Goal: Task Accomplishment & Management: Manage account settings

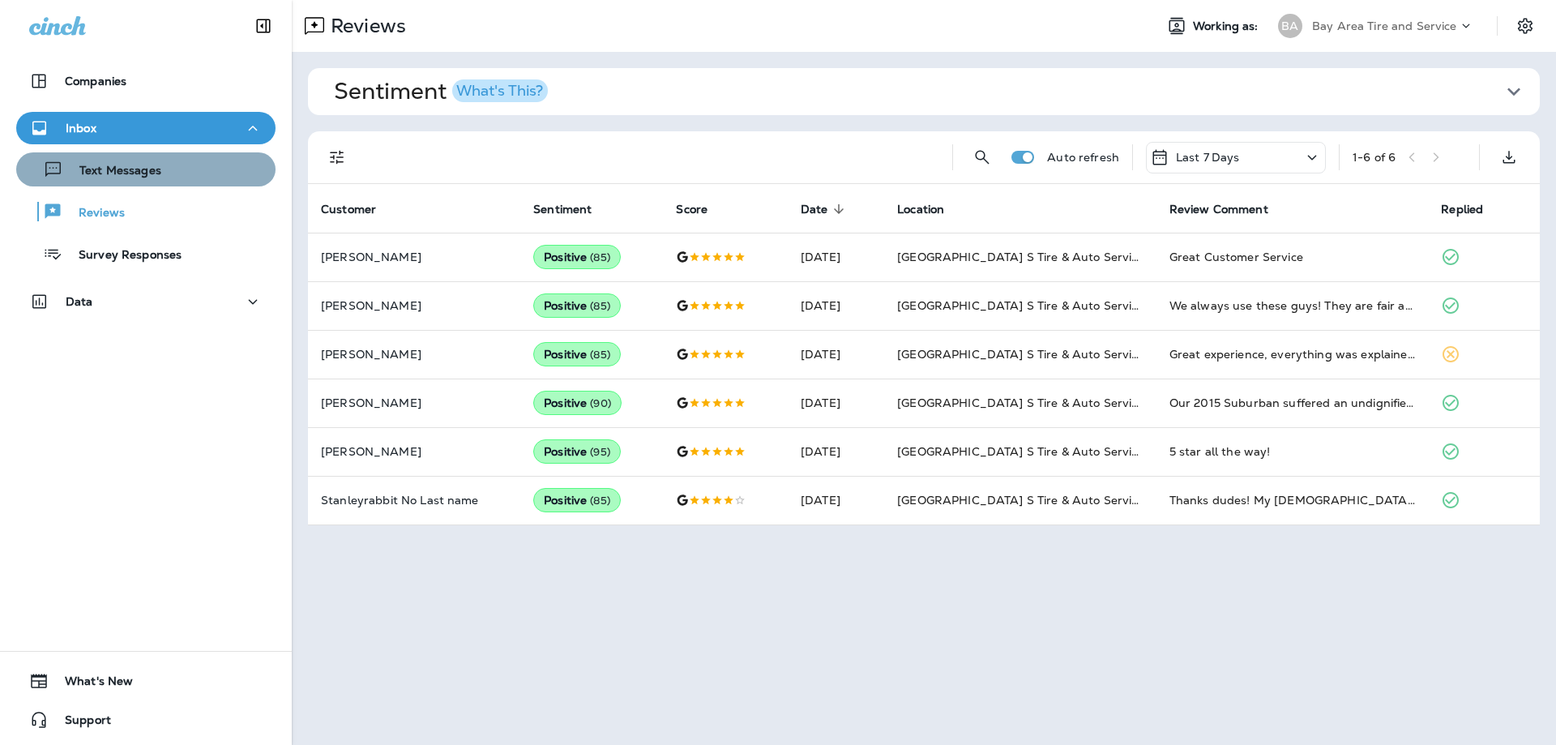
click at [189, 159] on div "Text Messages" at bounding box center [146, 169] width 246 height 24
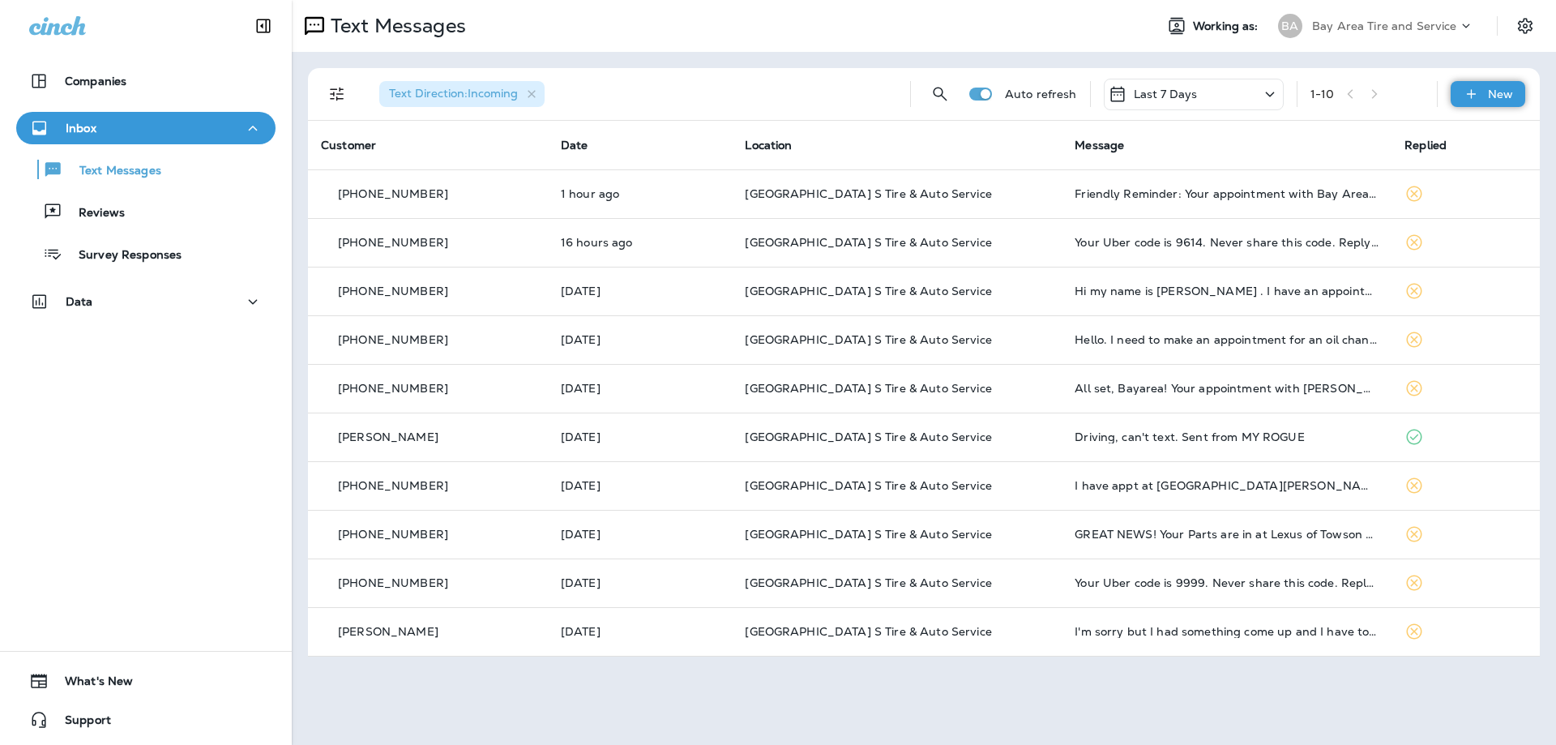
click at [1482, 101] on div "New" at bounding box center [1487, 94] width 75 height 26
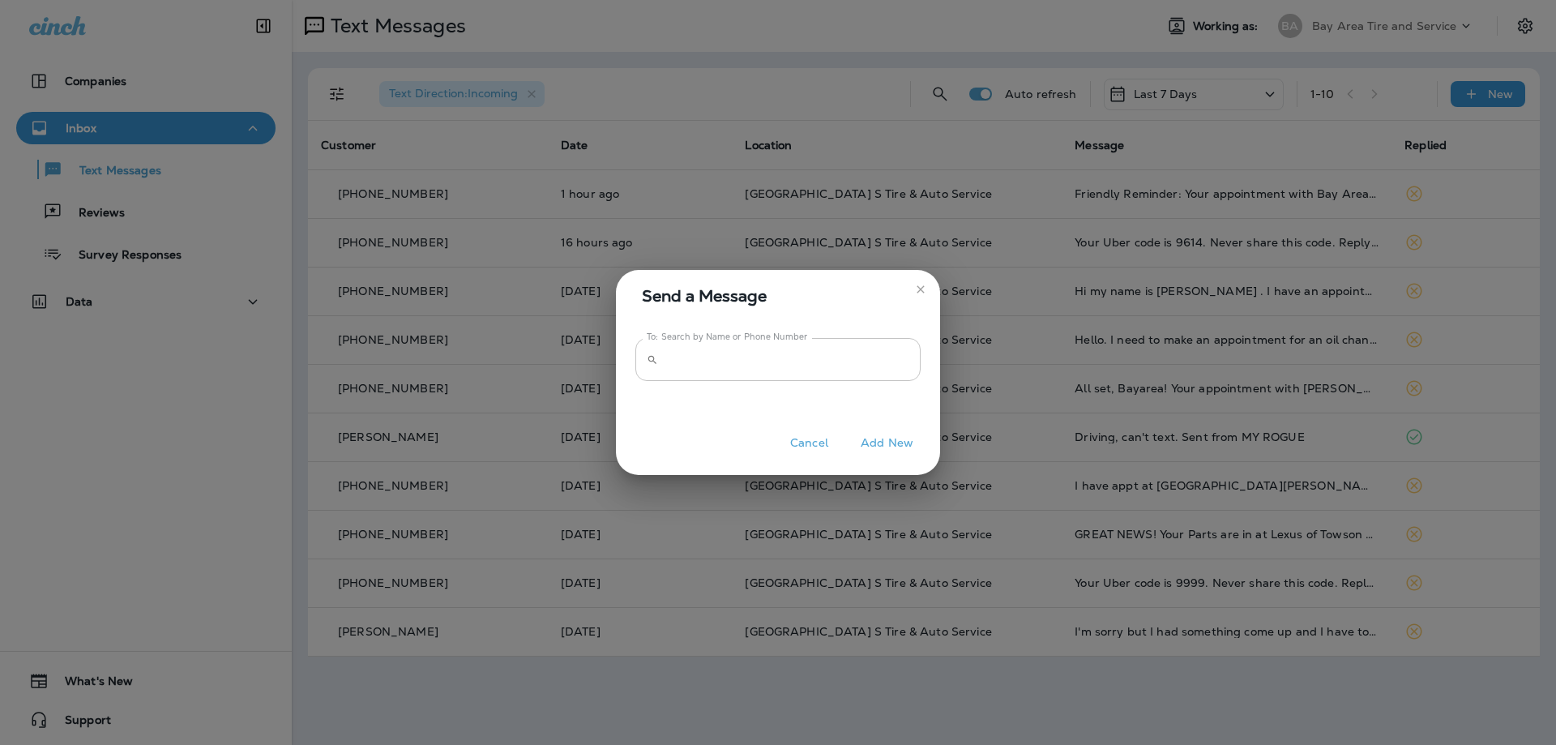
click at [777, 348] on input "To: Search by Name or Phone Number" at bounding box center [792, 359] width 256 height 43
type input "**********"
click at [874, 439] on button "Add New" at bounding box center [886, 442] width 69 height 25
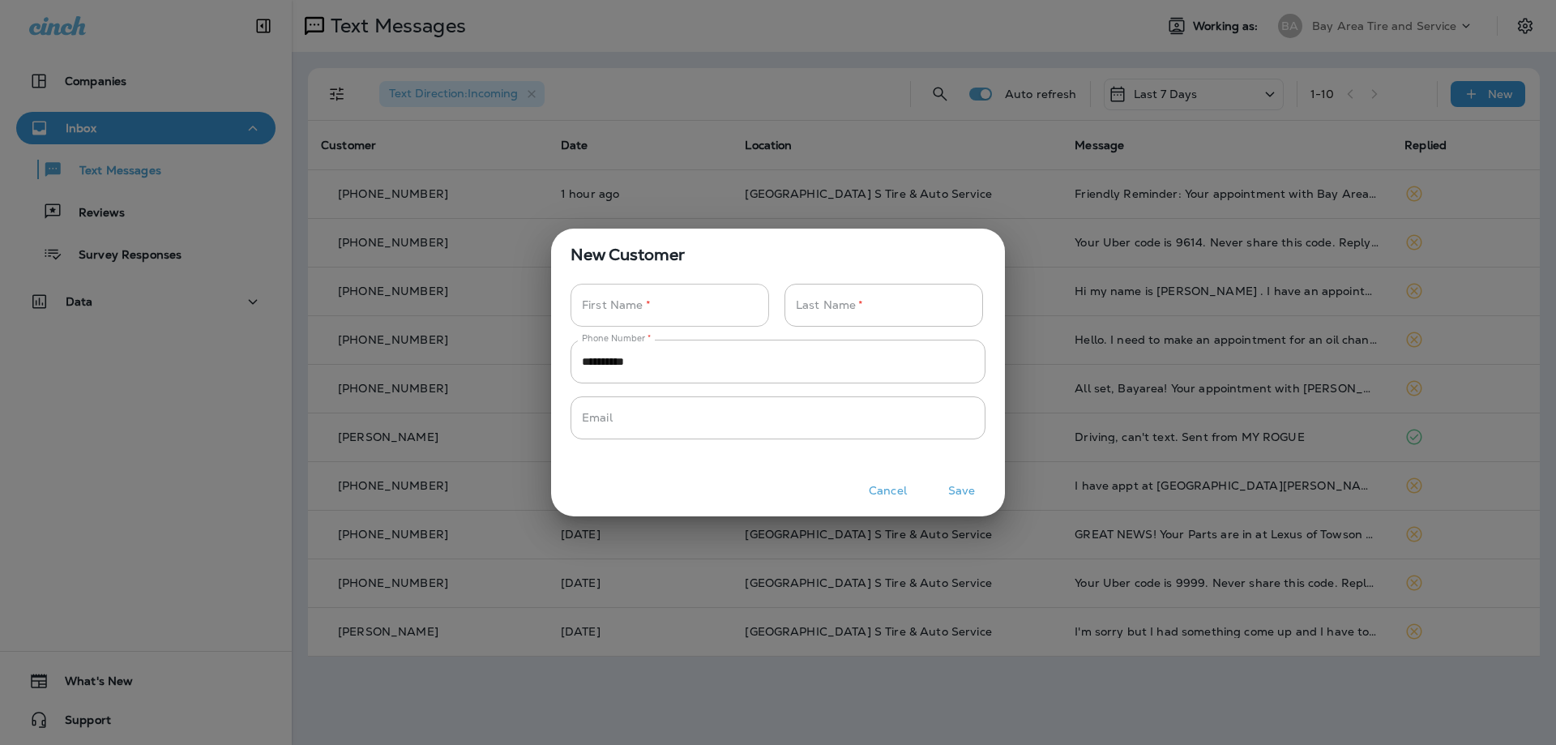
click at [658, 315] on input "Phone Number   *" at bounding box center [660, 305] width 181 height 43
type input "*********"
type input "**********"
click at [962, 487] on button "Save" at bounding box center [961, 490] width 61 height 25
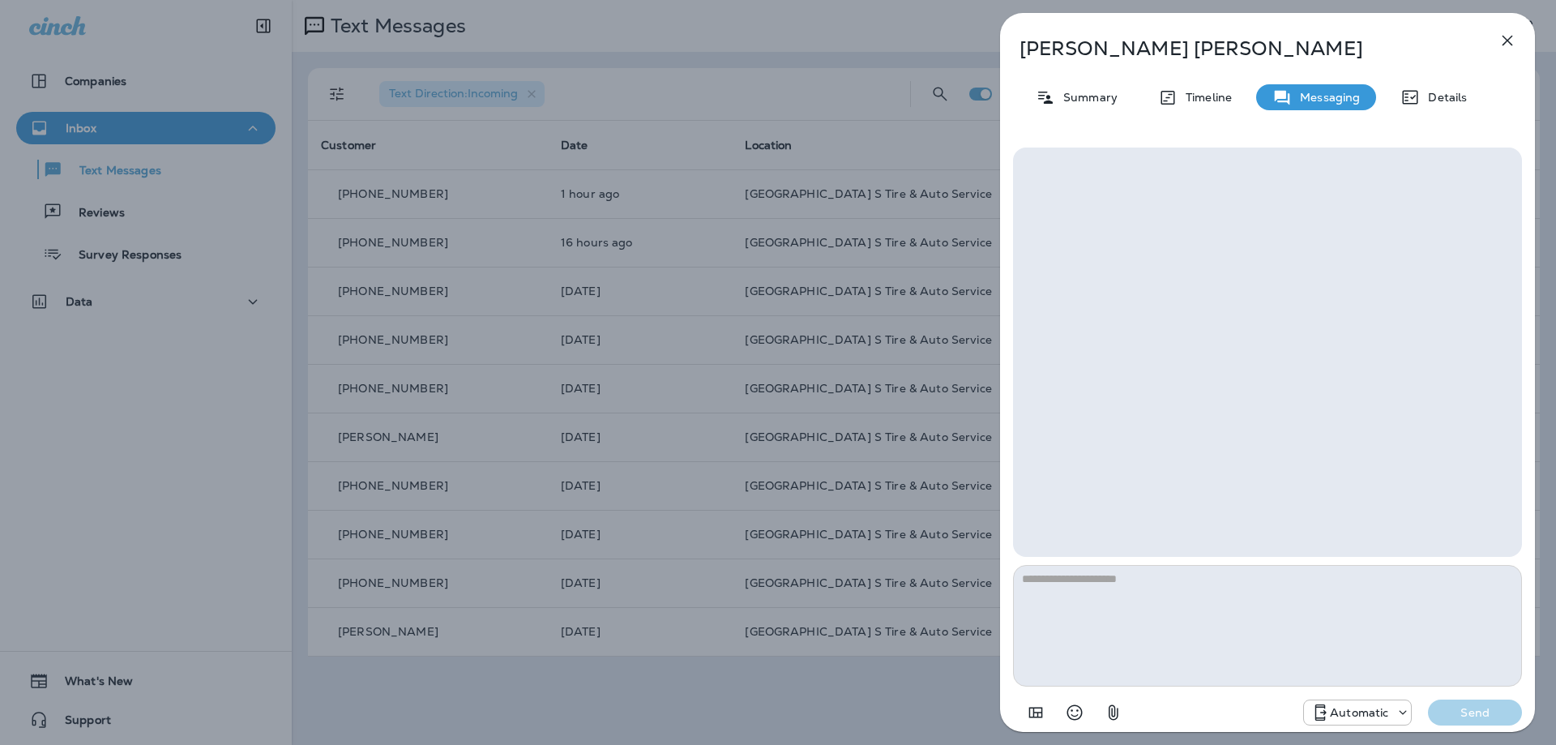
click at [1108, 711] on icon "button" at bounding box center [1112, 711] width 19 height 19
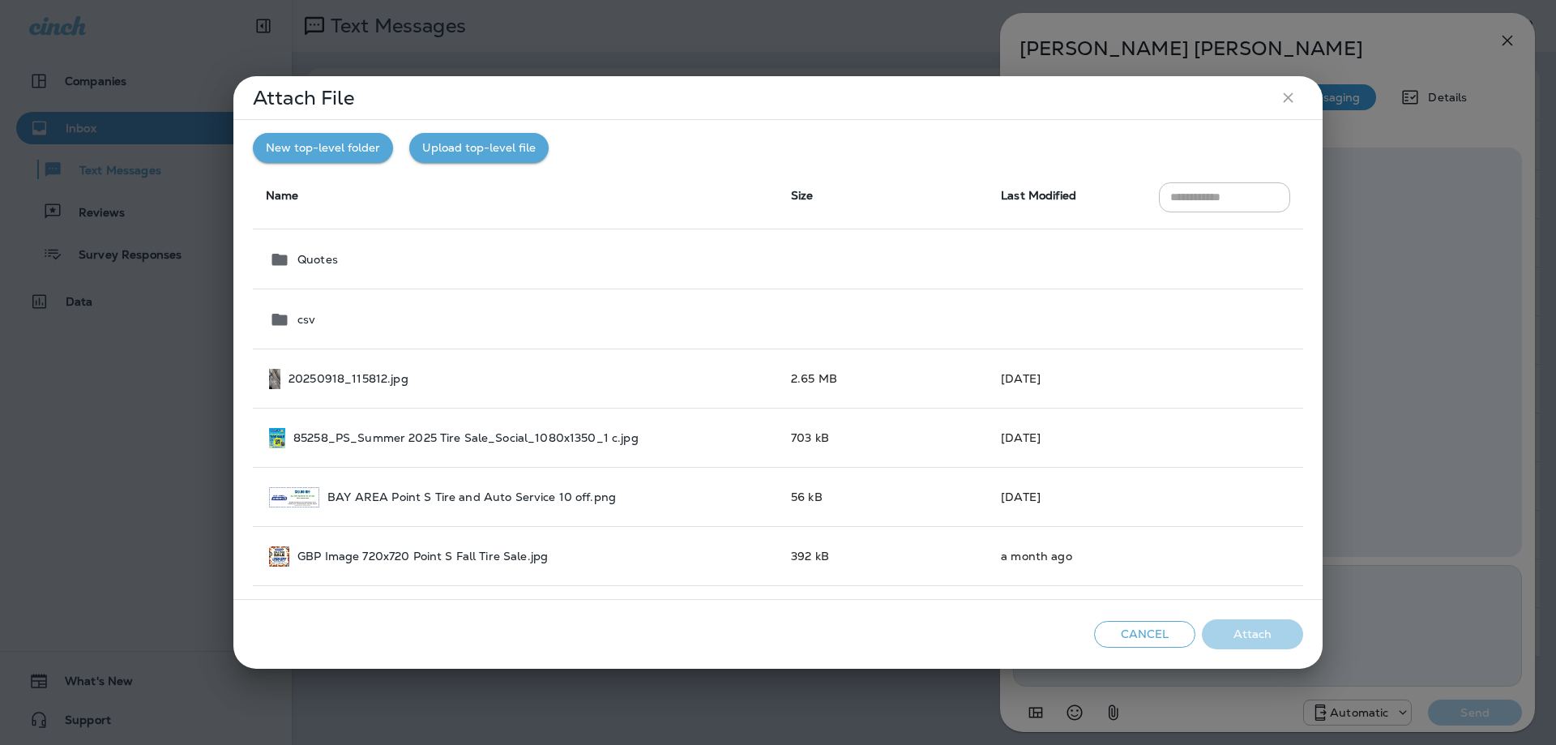
click at [470, 147] on button "Upload top-level file" at bounding box center [478, 148] width 139 height 30
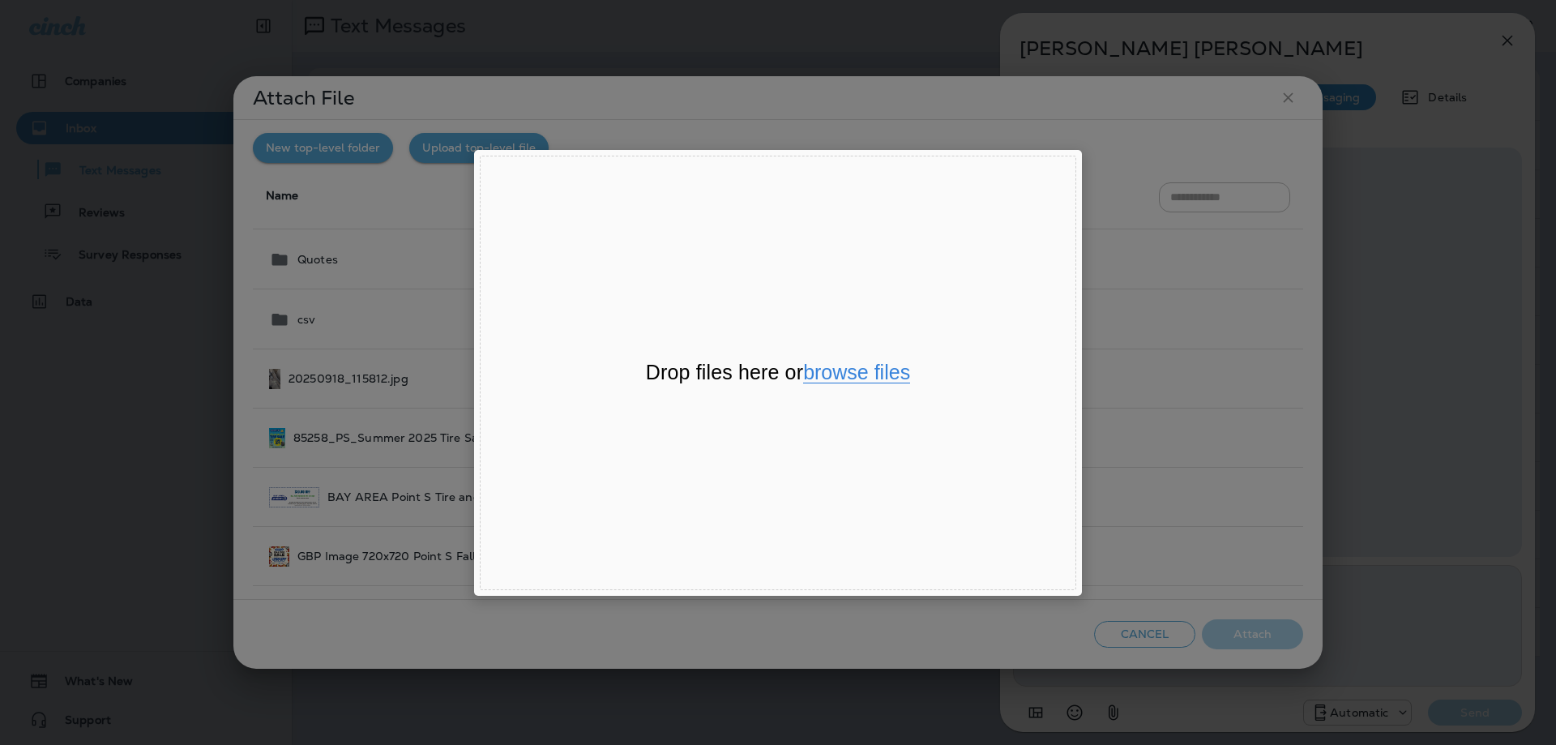
click at [843, 377] on button "browse files" at bounding box center [856, 372] width 107 height 21
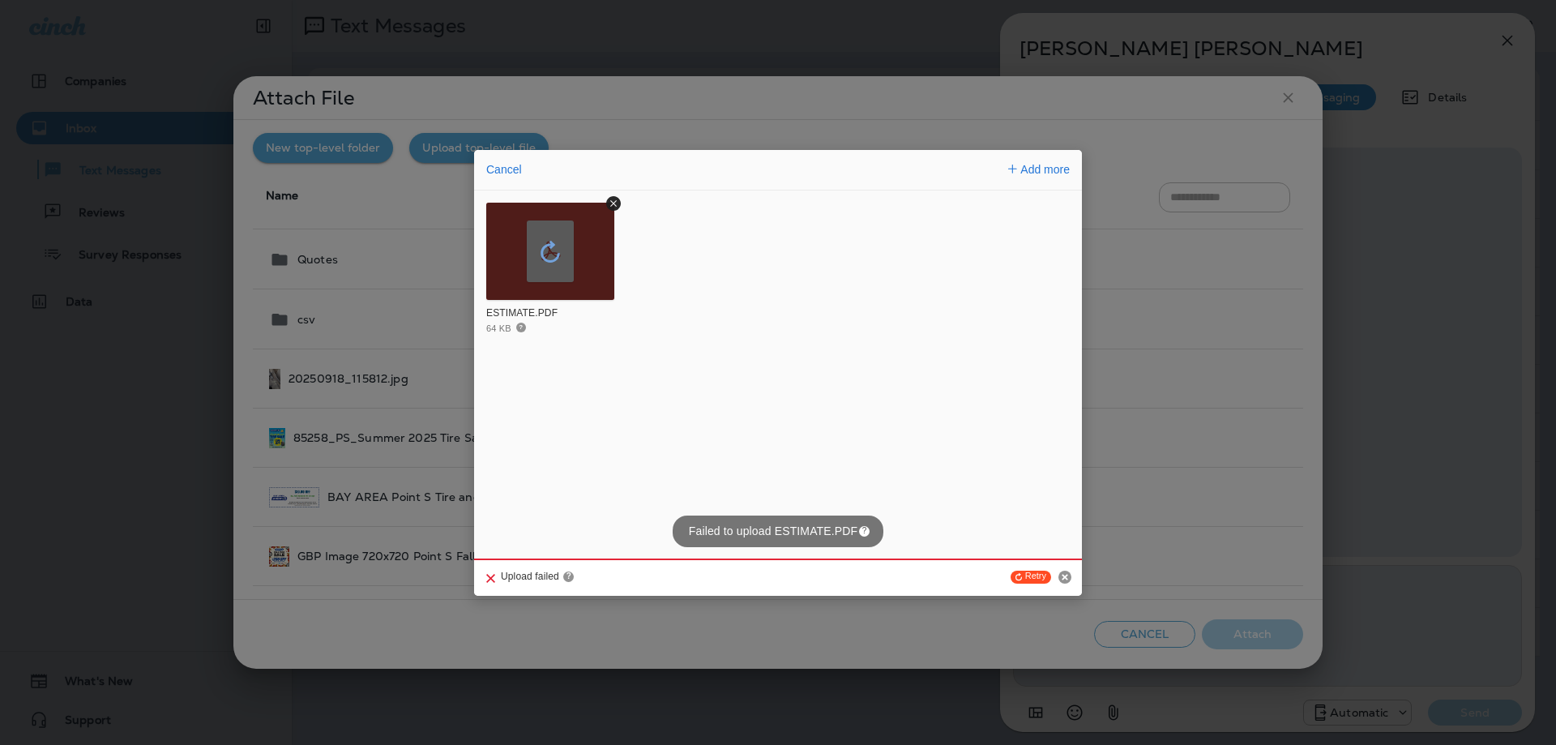
click at [547, 248] on icon "Retry upload" at bounding box center [550, 251] width 23 height 23
click at [549, 249] on icon "Retry upload" at bounding box center [550, 251] width 23 height 23
click at [515, 168] on button "Cancel" at bounding box center [503, 169] width 45 height 23
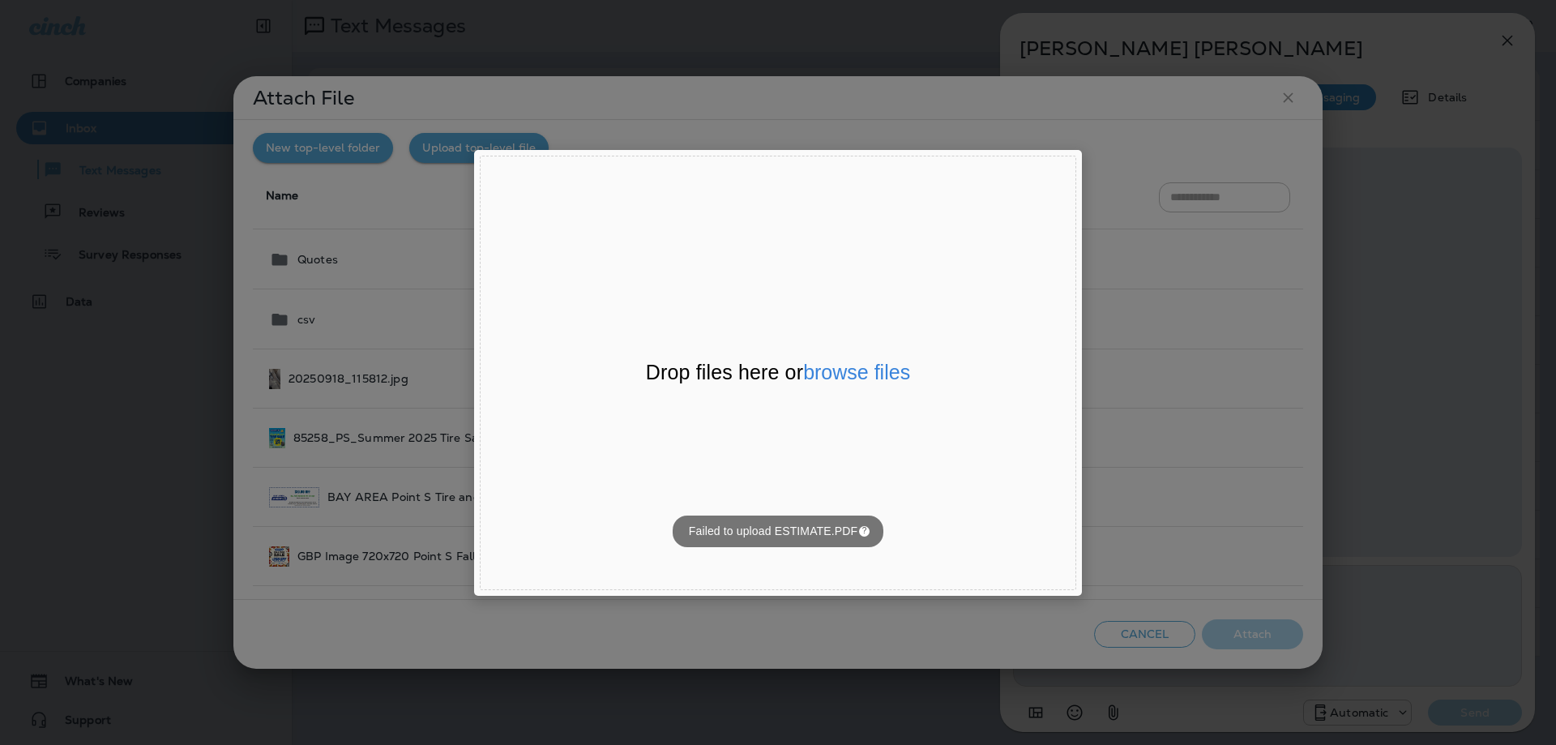
click at [683, 113] on div "File Uploader Window (Press escape to close)" at bounding box center [778, 372] width 1556 height 745
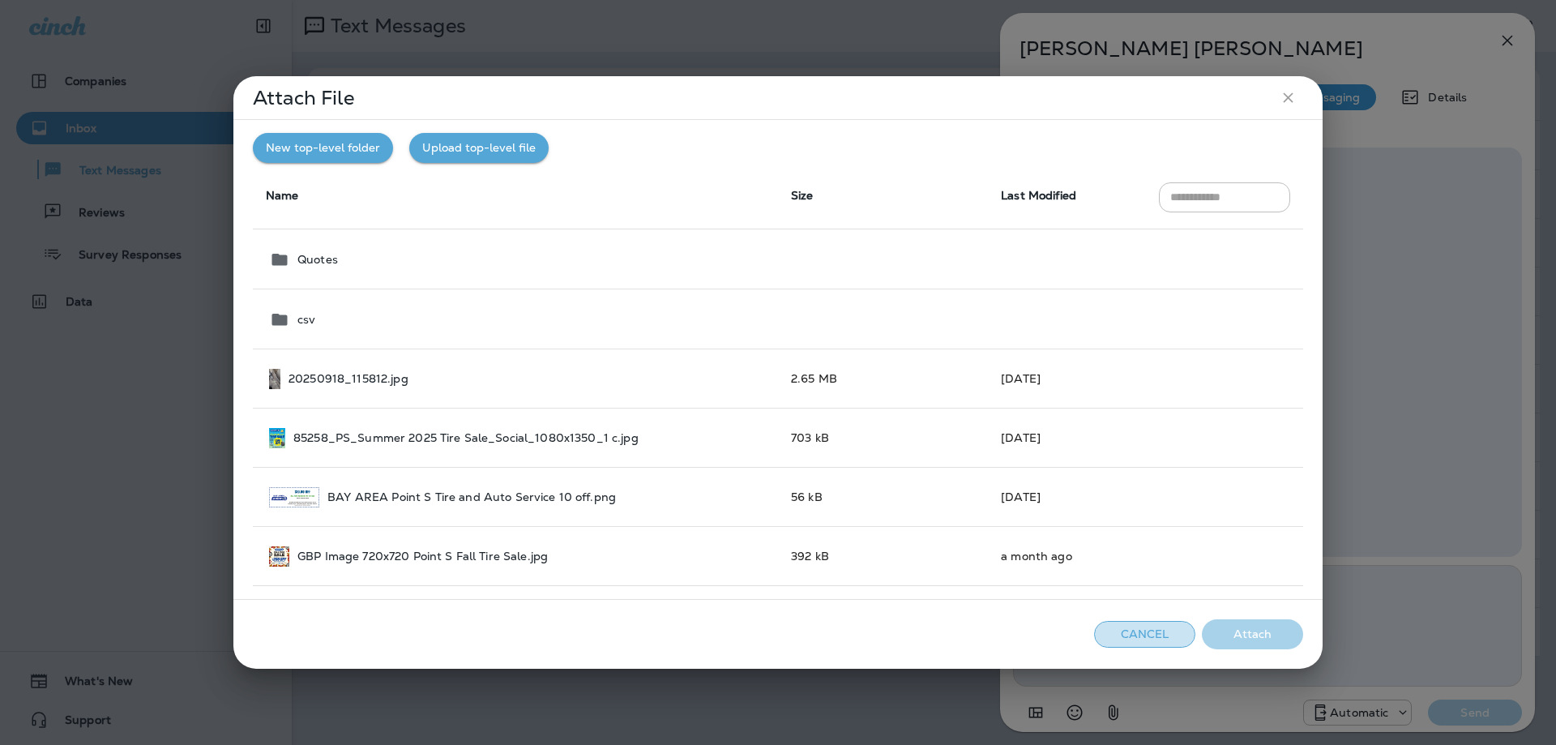
click at [1161, 626] on button "Cancel" at bounding box center [1144, 634] width 101 height 27
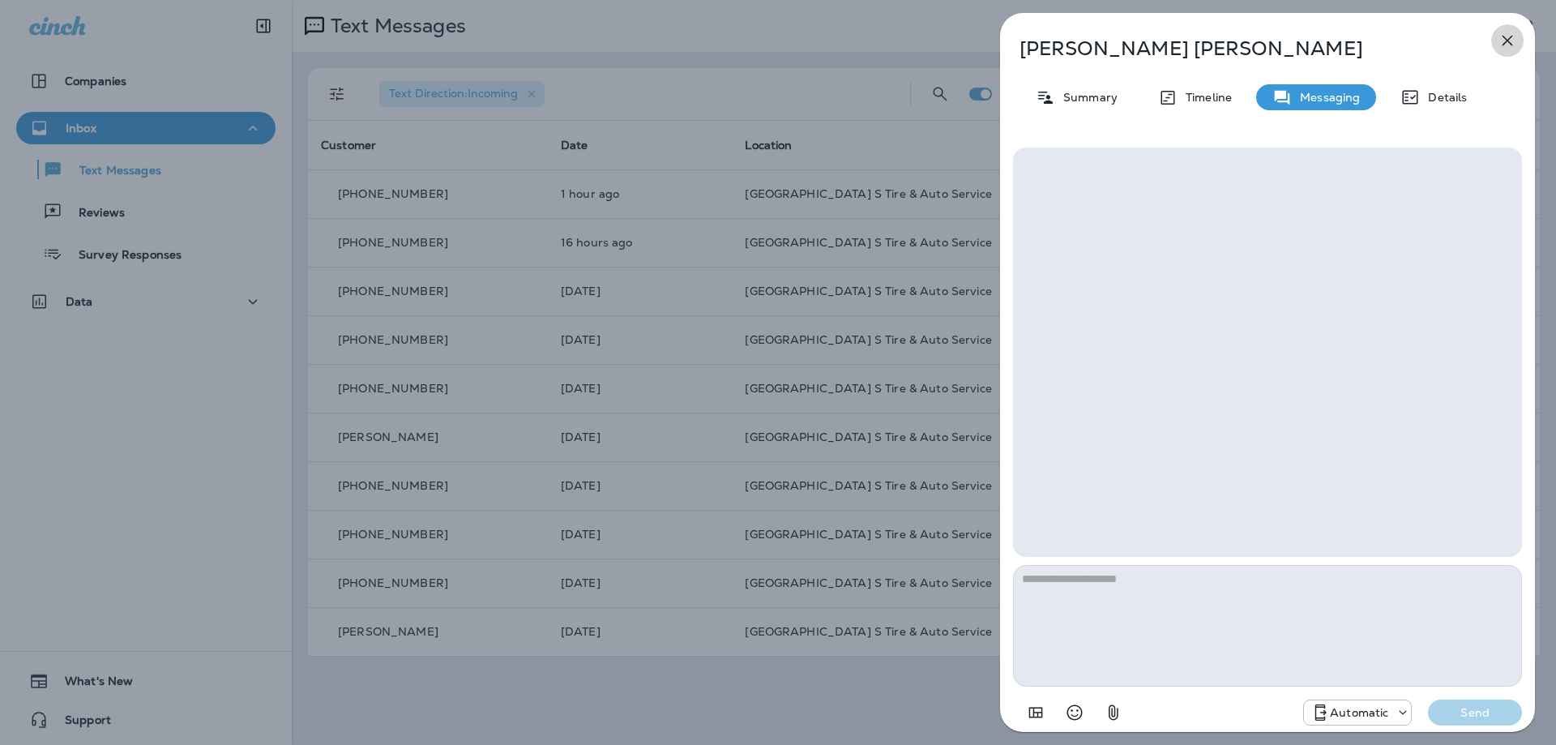
click at [1504, 38] on icon "button" at bounding box center [1507, 41] width 11 height 11
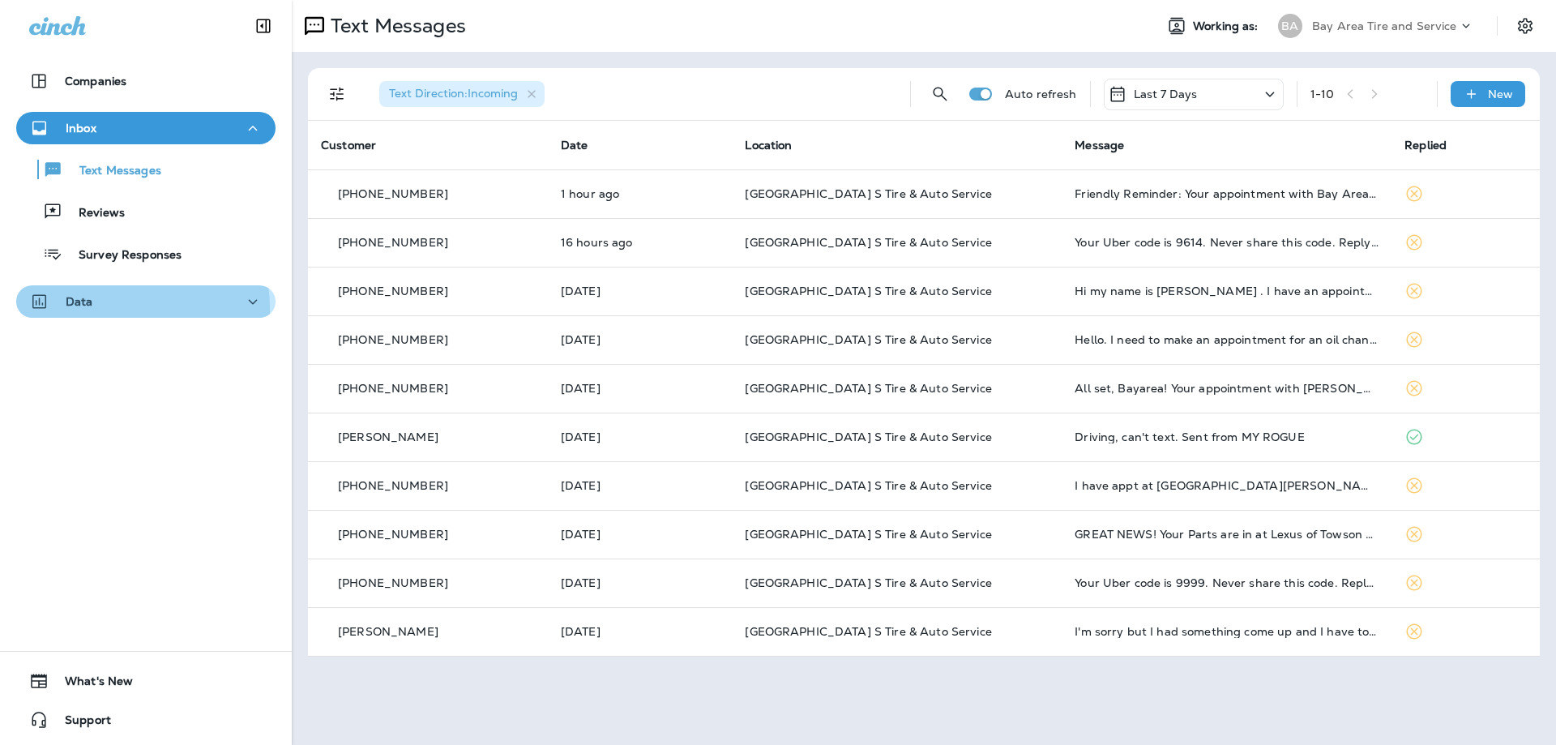
click at [112, 308] on div "Data" at bounding box center [145, 302] width 233 height 20
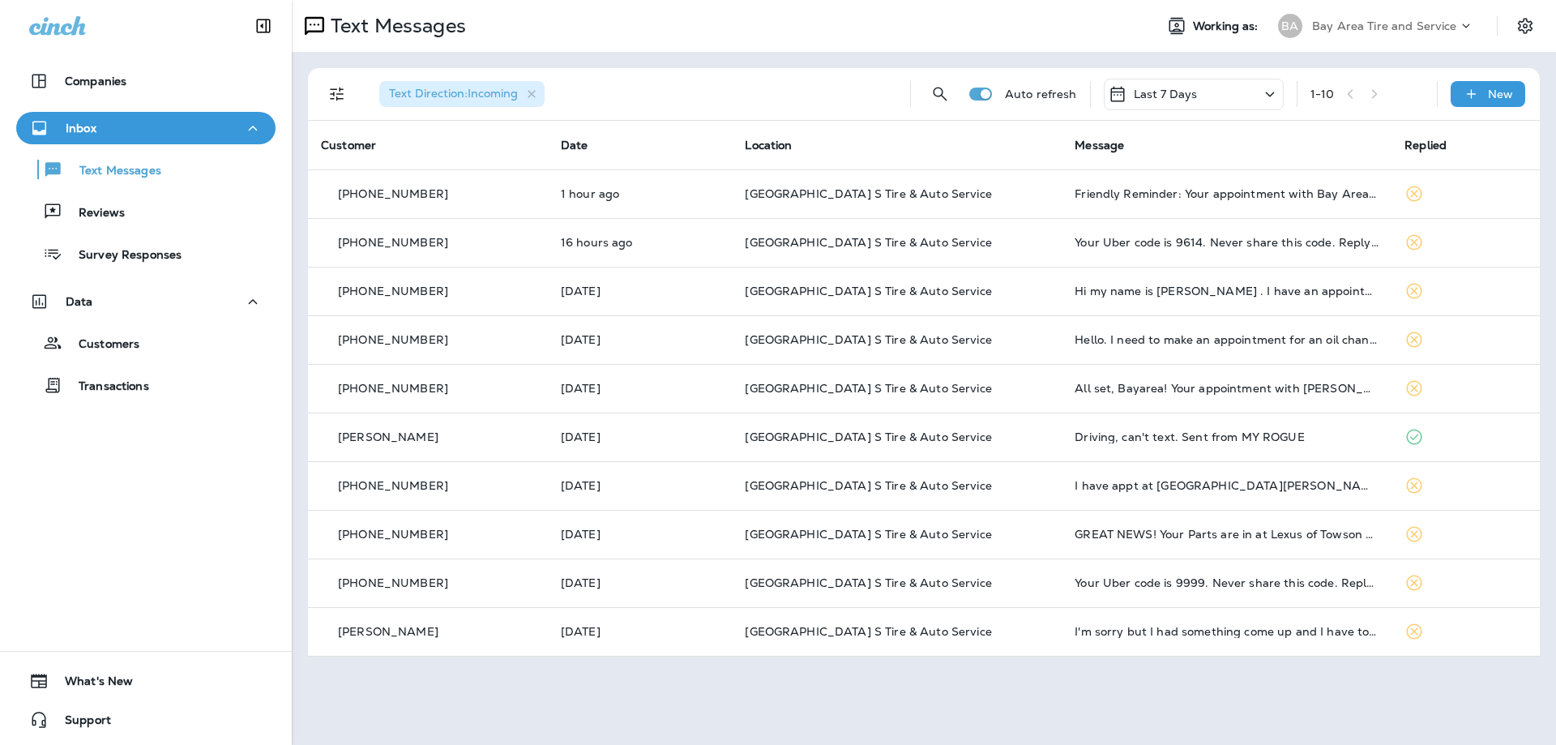
click at [620, 88] on div "Text Direction : Incoming" at bounding box center [631, 94] width 531 height 52
click at [182, 177] on div "Text Messages" at bounding box center [146, 169] width 246 height 24
click at [614, 95] on div "Text Direction : Incoming" at bounding box center [631, 94] width 531 height 52
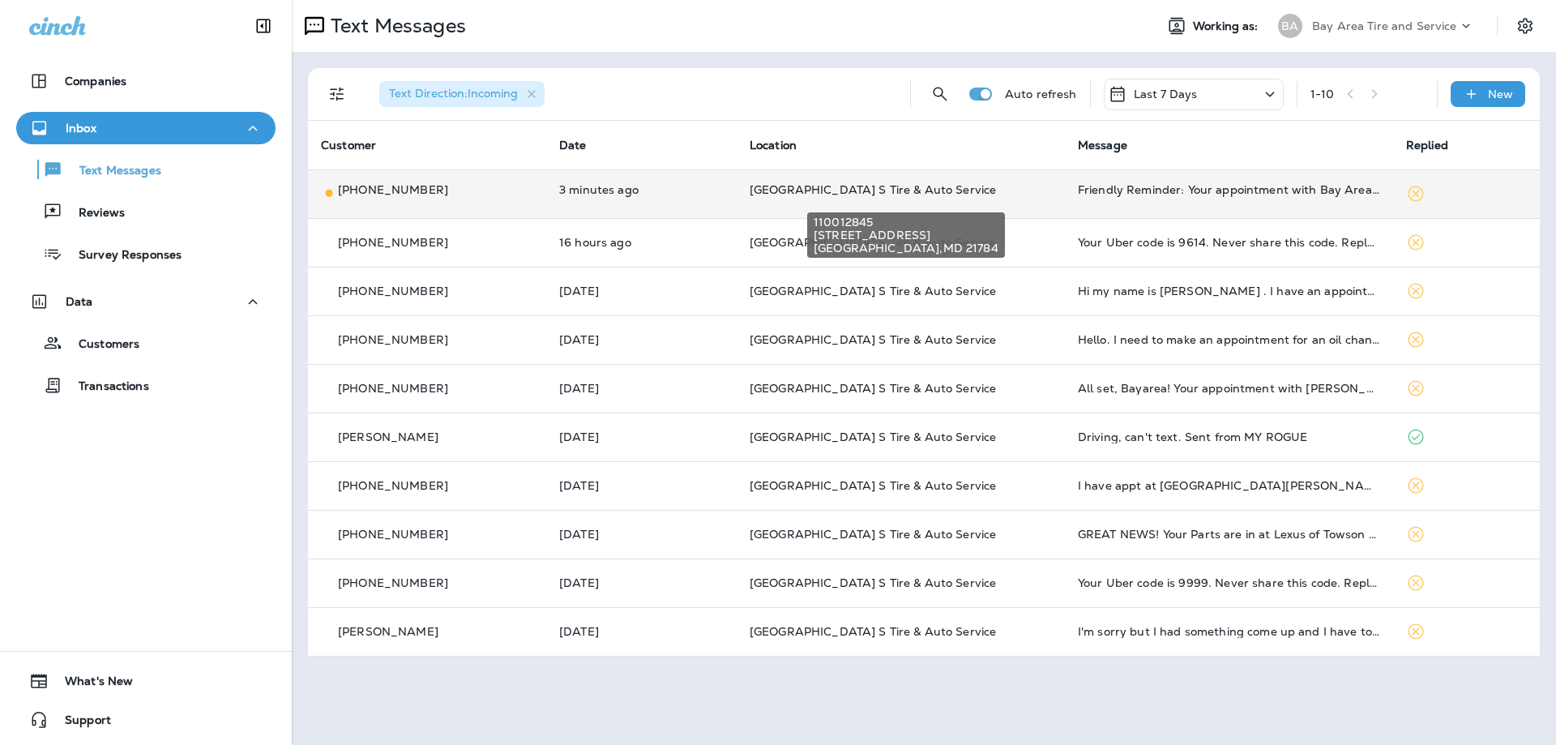
click at [996, 191] on span "[GEOGRAPHIC_DATA] S Tire & Auto Service" at bounding box center [872, 189] width 246 height 15
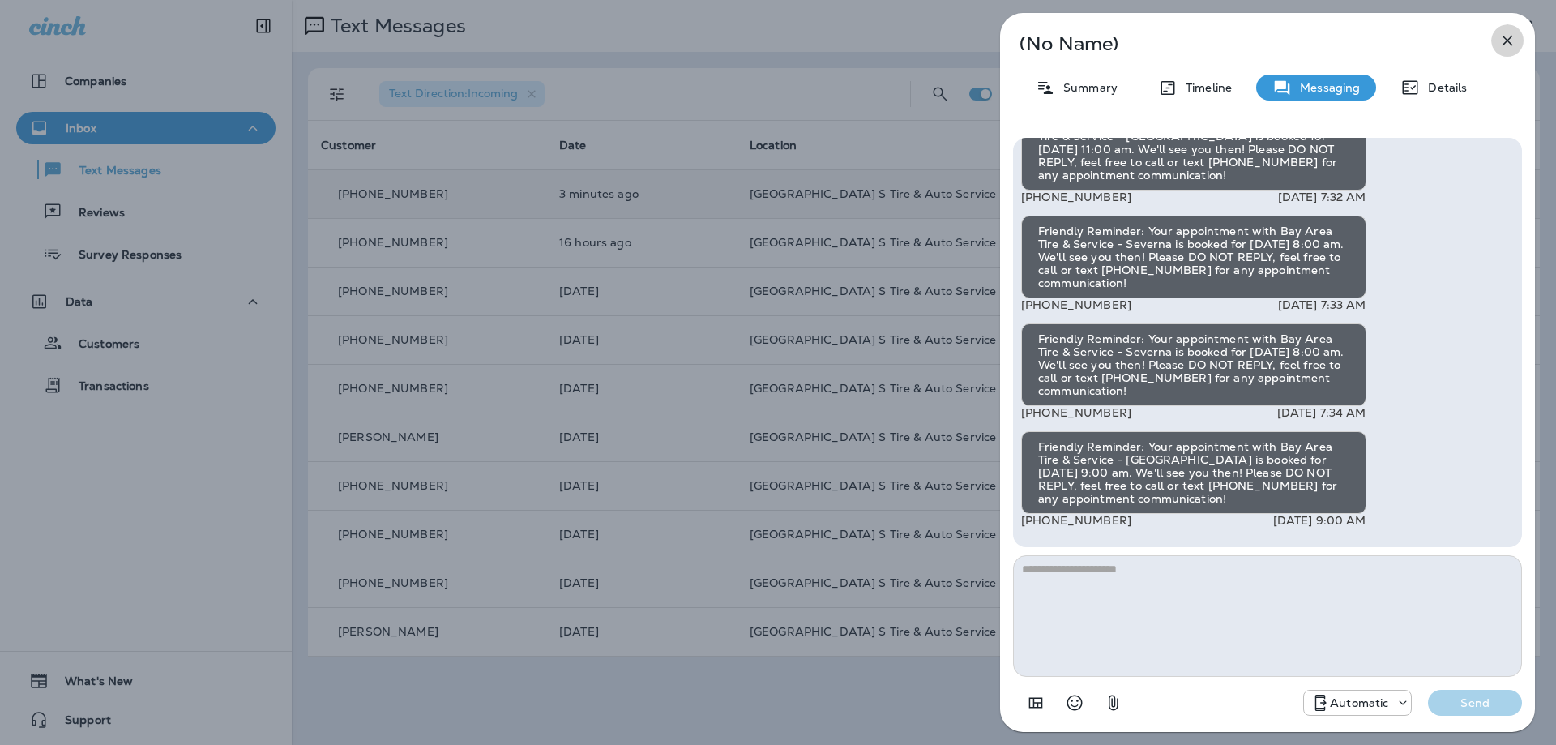
click at [1504, 41] on icon "button" at bounding box center [1506, 40] width 19 height 19
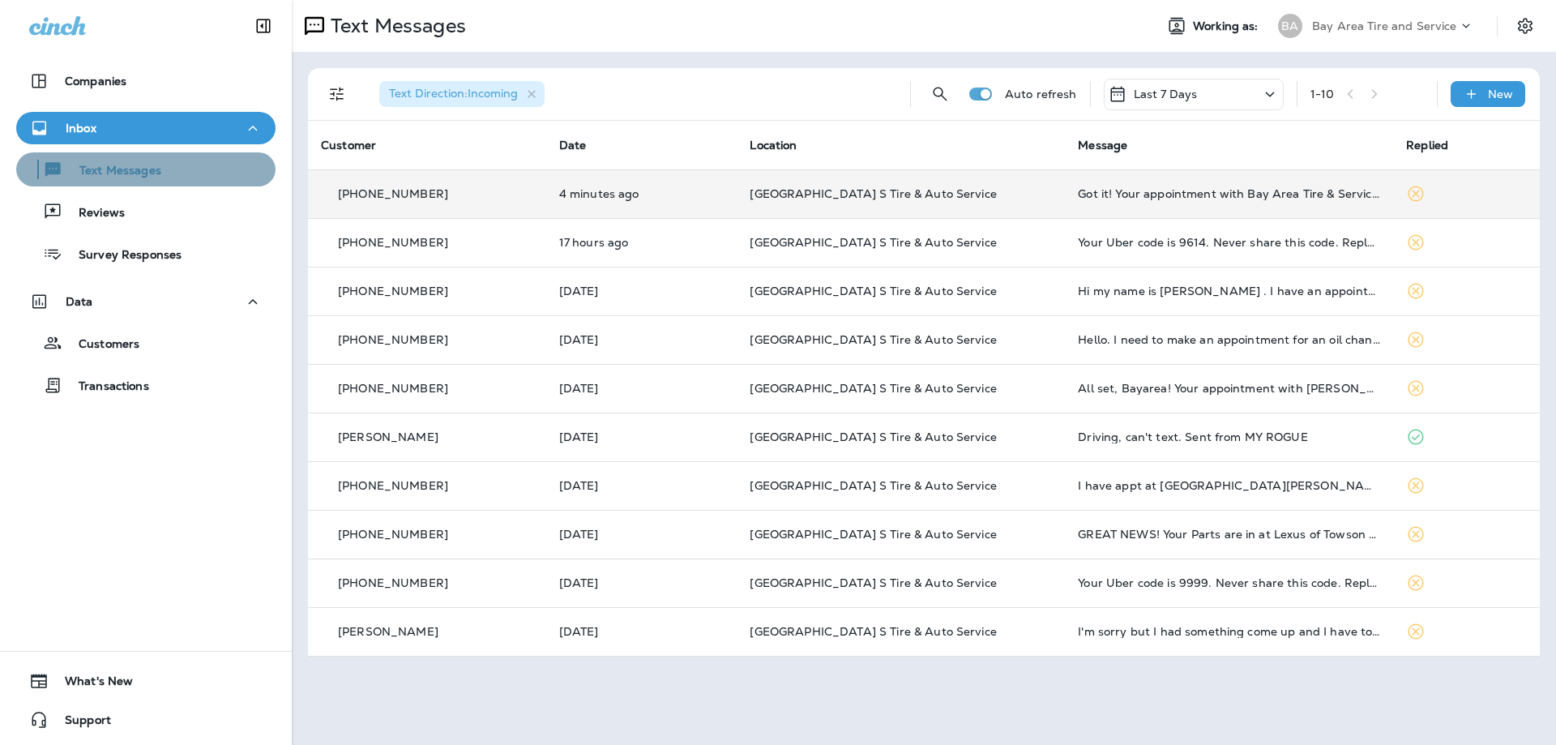
click at [161, 182] on button "Text Messages" at bounding box center [145, 169] width 259 height 34
click at [172, 180] on div "Text Messages" at bounding box center [146, 169] width 246 height 24
click at [1473, 90] on icon at bounding box center [1470, 94] width 17 height 16
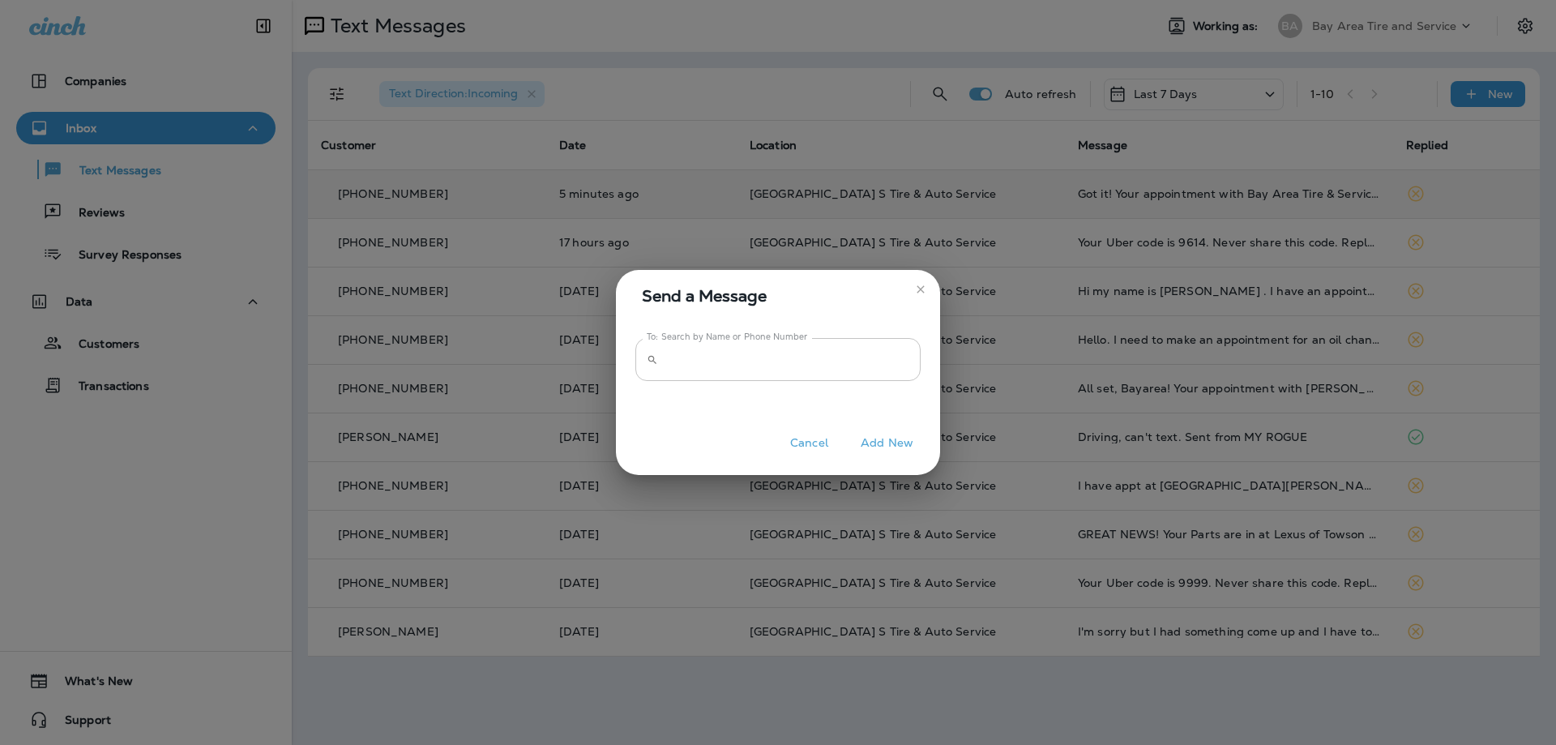
click at [754, 363] on input "To: Search by Name or Phone Number" at bounding box center [792, 359] width 256 height 43
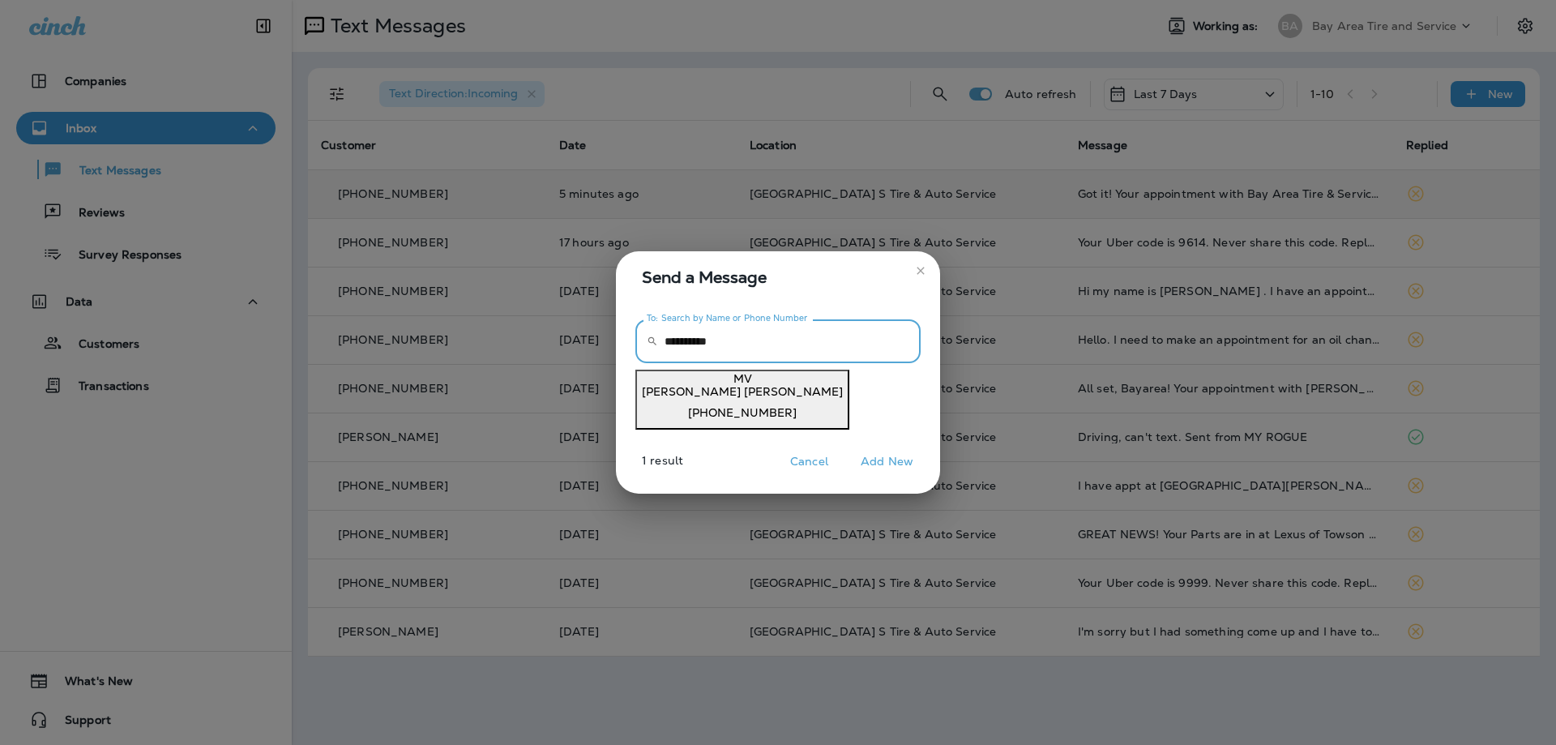
type input "**********"
click at [783, 406] on p "[PHONE_NUMBER]" at bounding box center [742, 412] width 201 height 13
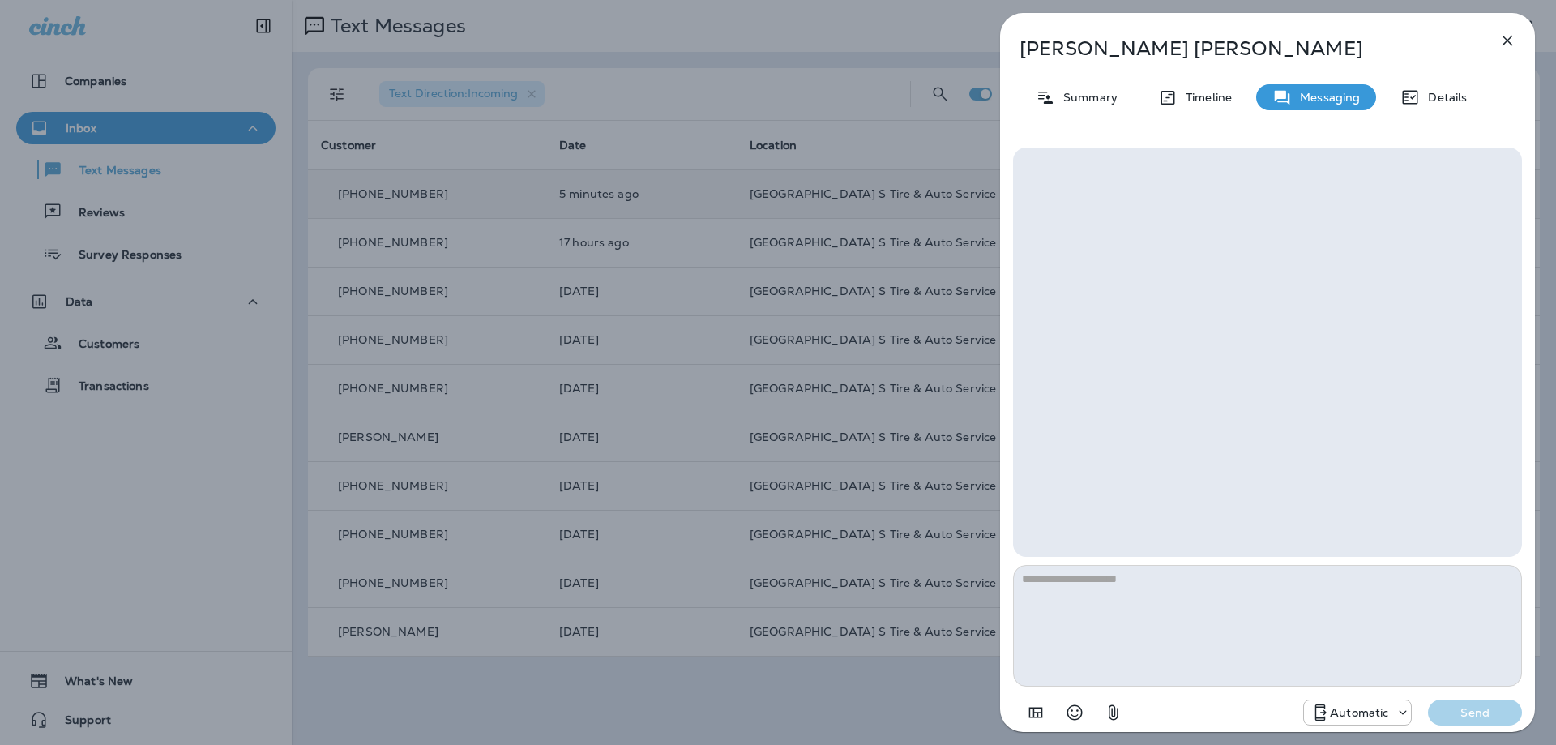
click at [1120, 706] on icon "button" at bounding box center [1112, 711] width 19 height 19
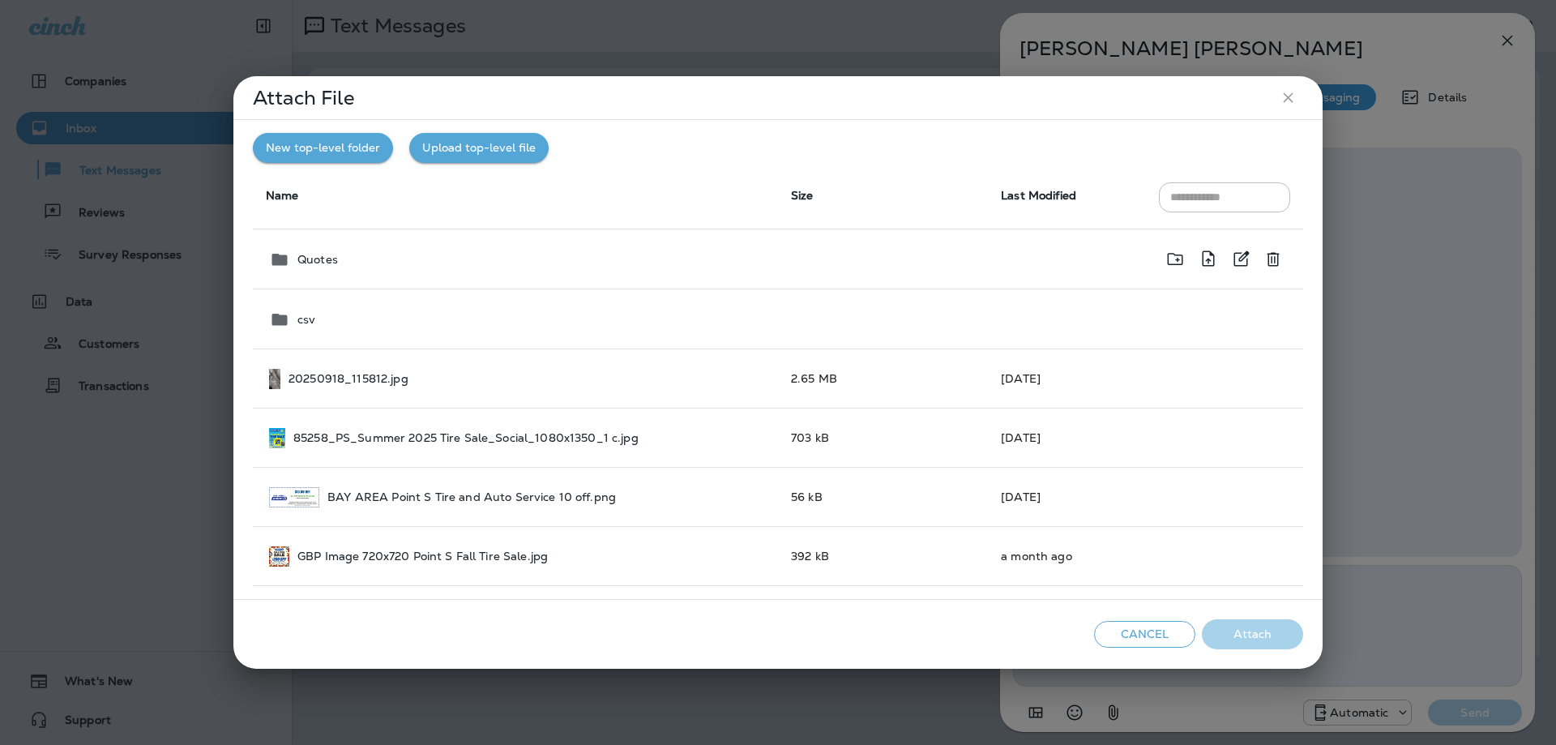
click at [617, 262] on div "Quotes" at bounding box center [517, 259] width 496 height 19
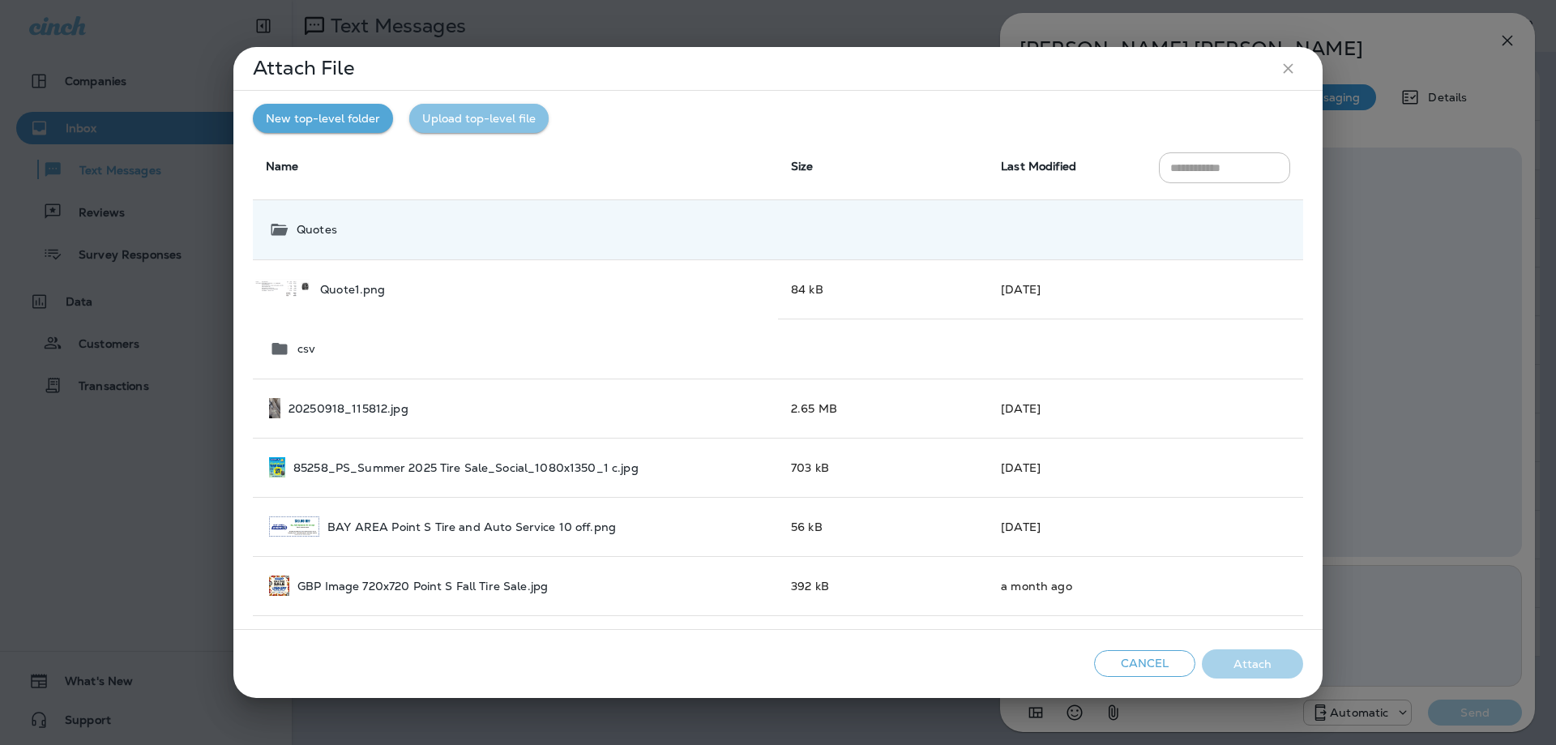
click at [508, 113] on button "Upload top-level file" at bounding box center [478, 119] width 139 height 30
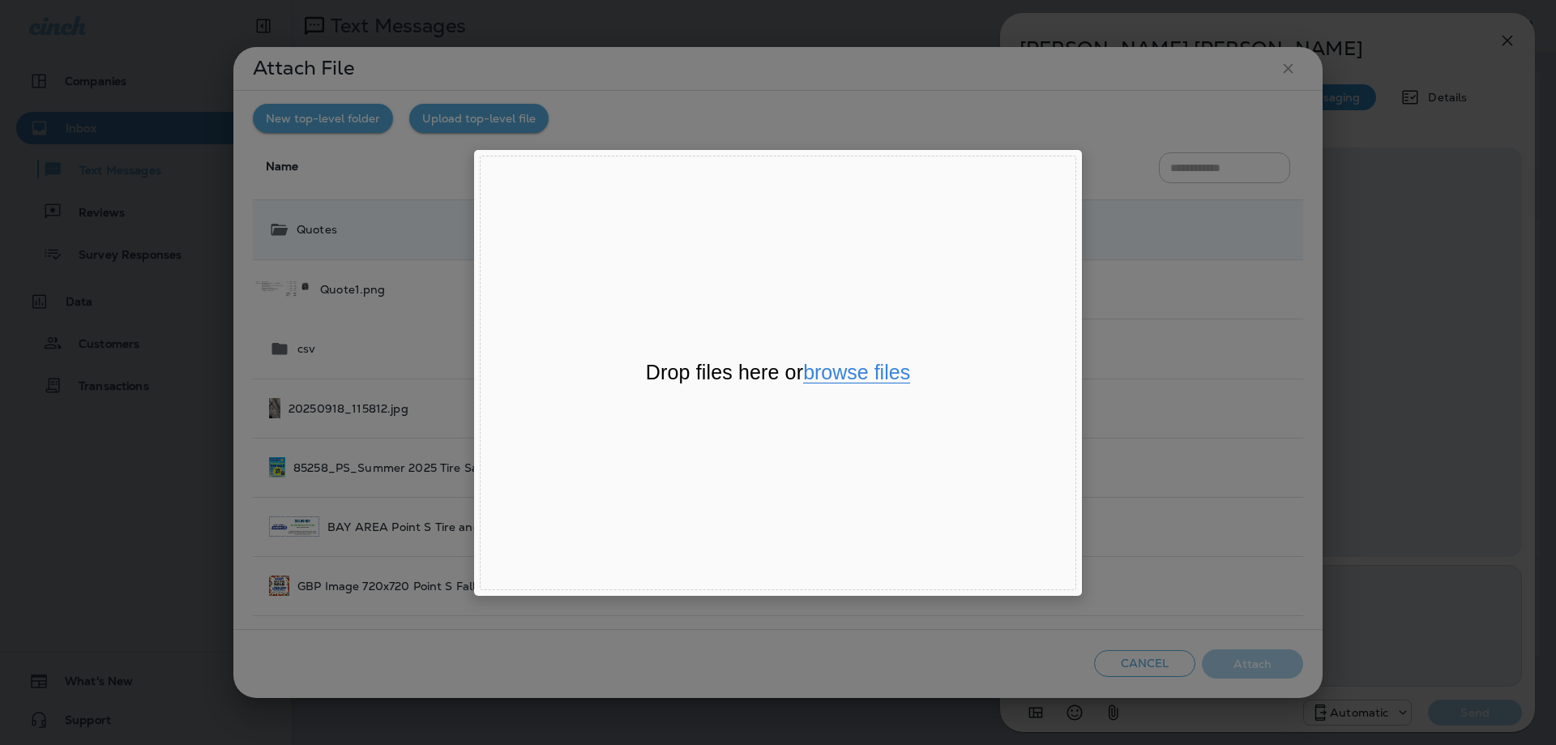
click at [873, 380] on button "browse files" at bounding box center [856, 372] width 107 height 21
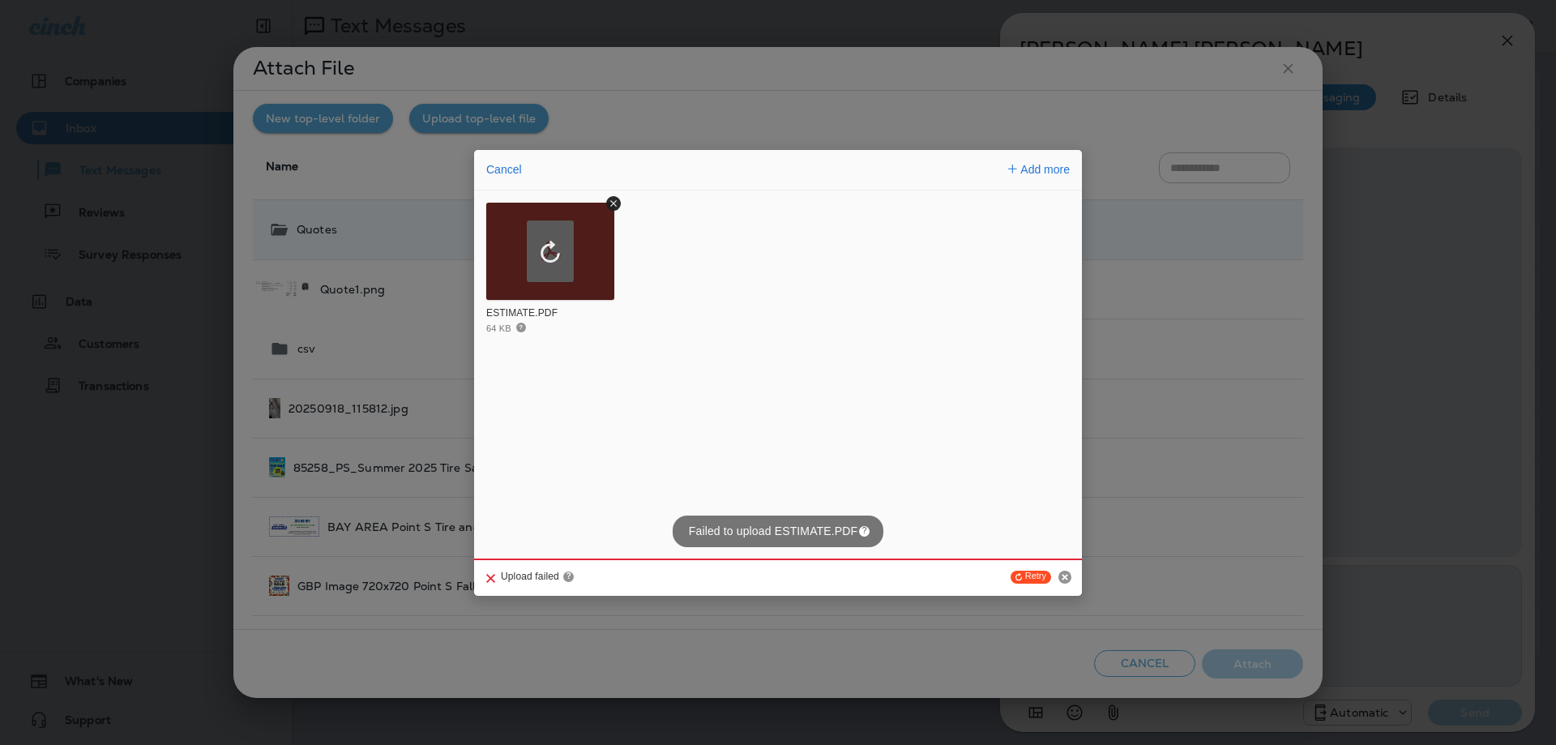
click at [862, 523] on p "Failed to upload ESTIMATE.PDF ?" at bounding box center [777, 530] width 211 height 31
click at [501, 176] on button "Cancel" at bounding box center [503, 169] width 45 height 23
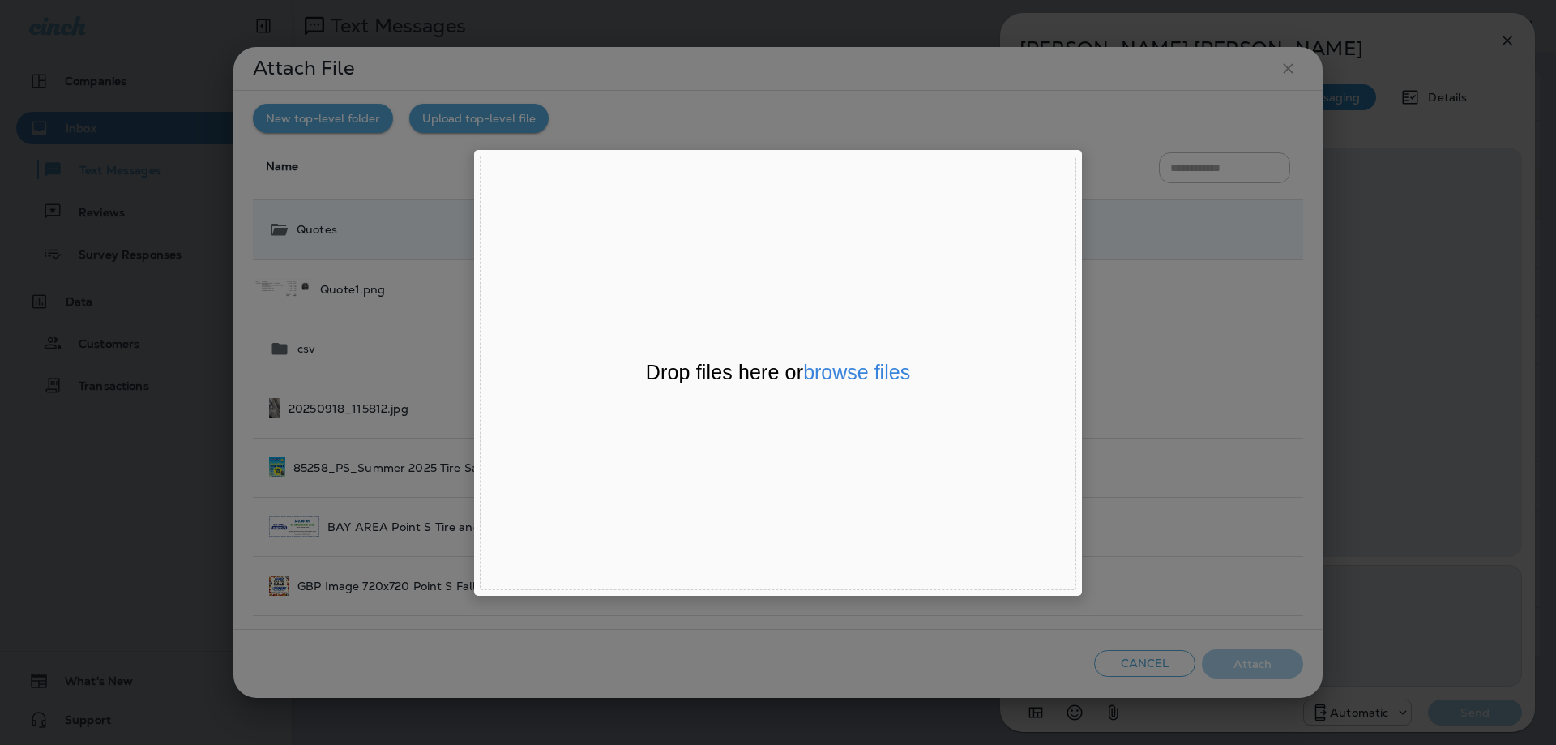
click at [888, 133] on div "File Uploader Window (Press escape to close)" at bounding box center [778, 372] width 1556 height 745
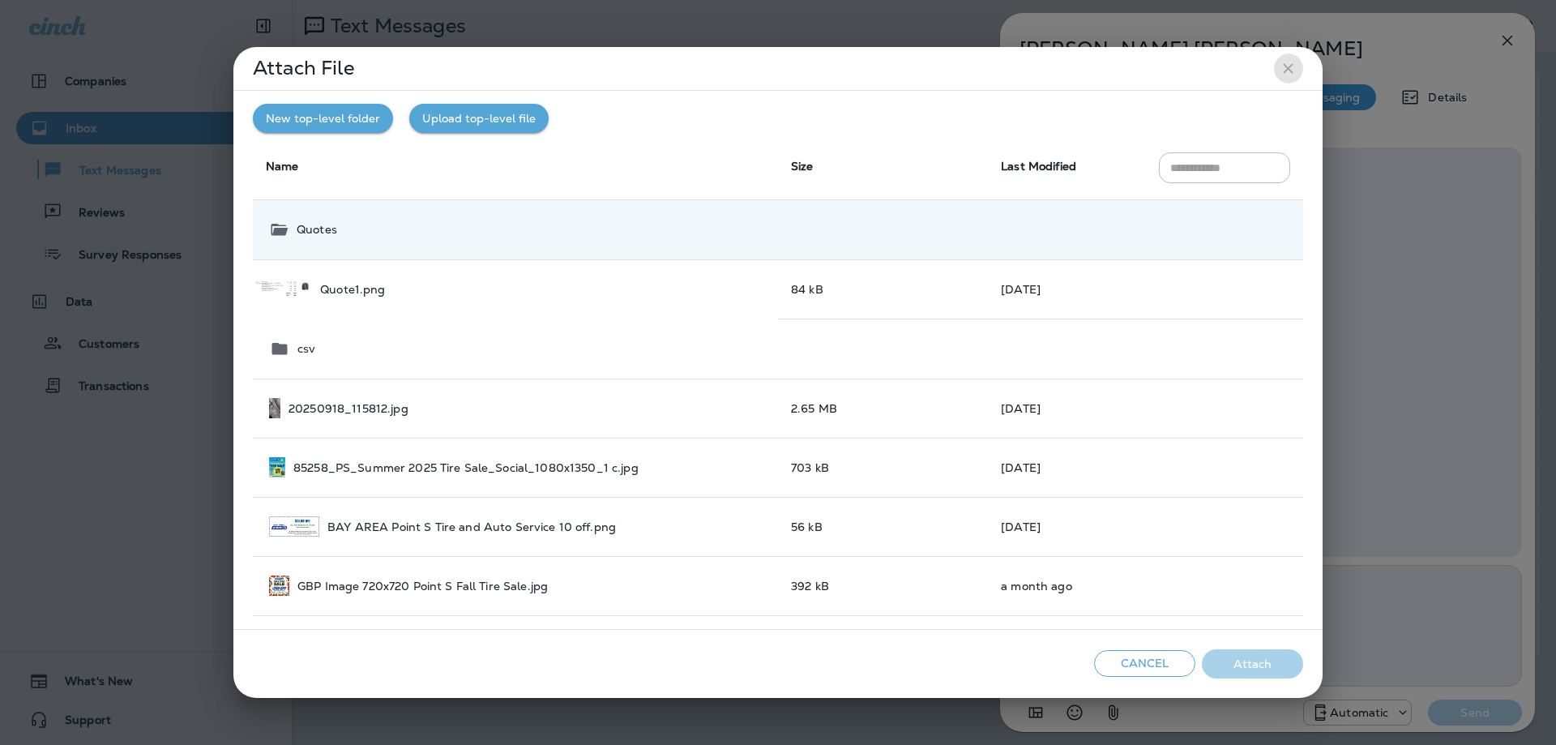
click at [1288, 73] on icon "close" at bounding box center [1287, 68] width 17 height 17
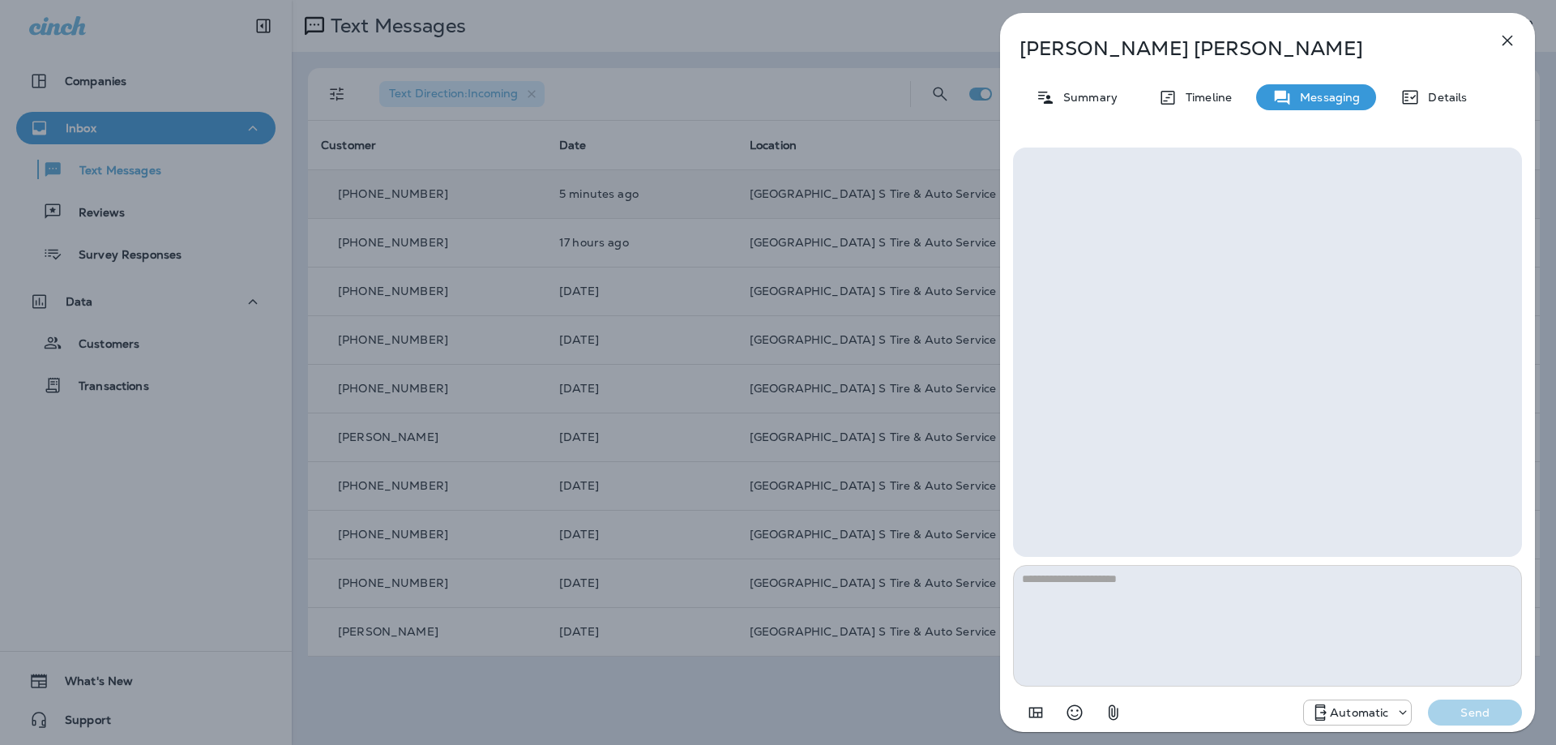
click at [1510, 39] on icon "button" at bounding box center [1506, 40] width 19 height 19
